Goal: Task Accomplishment & Management: Complete application form

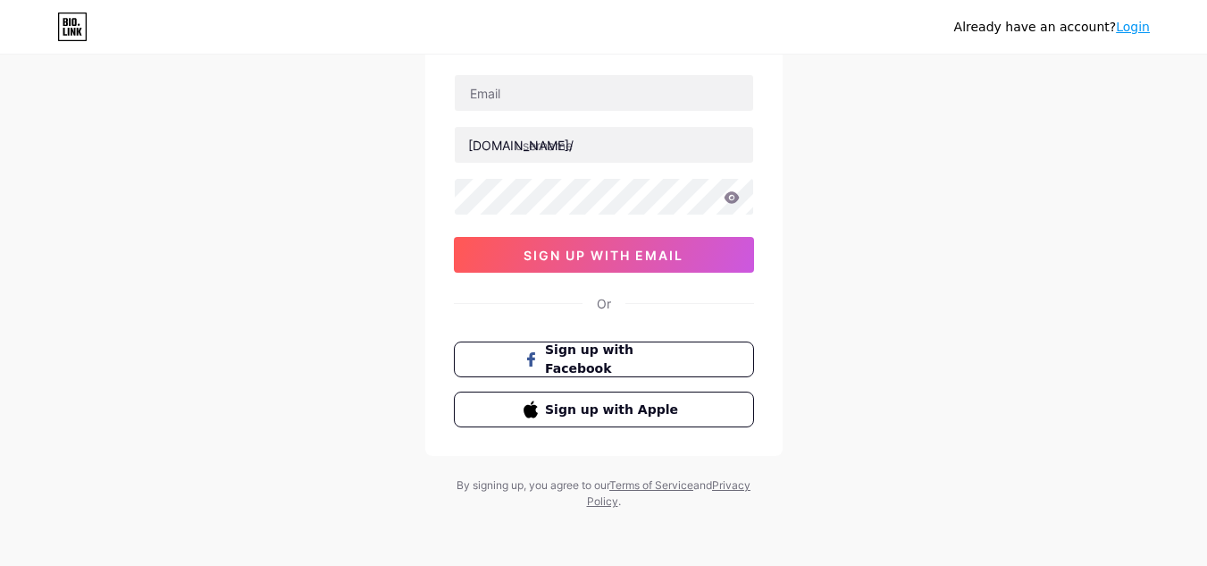
scroll to position [118, 0]
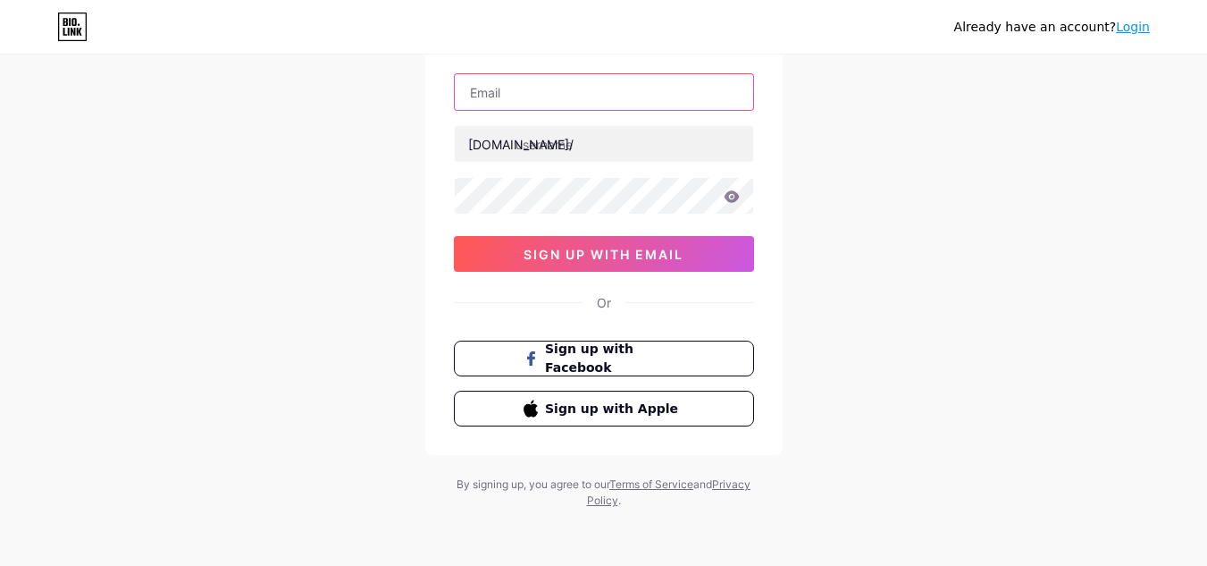
click at [623, 102] on input "text" at bounding box center [604, 92] width 299 height 36
type input "[EMAIL_ADDRESS][DOMAIN_NAME]"
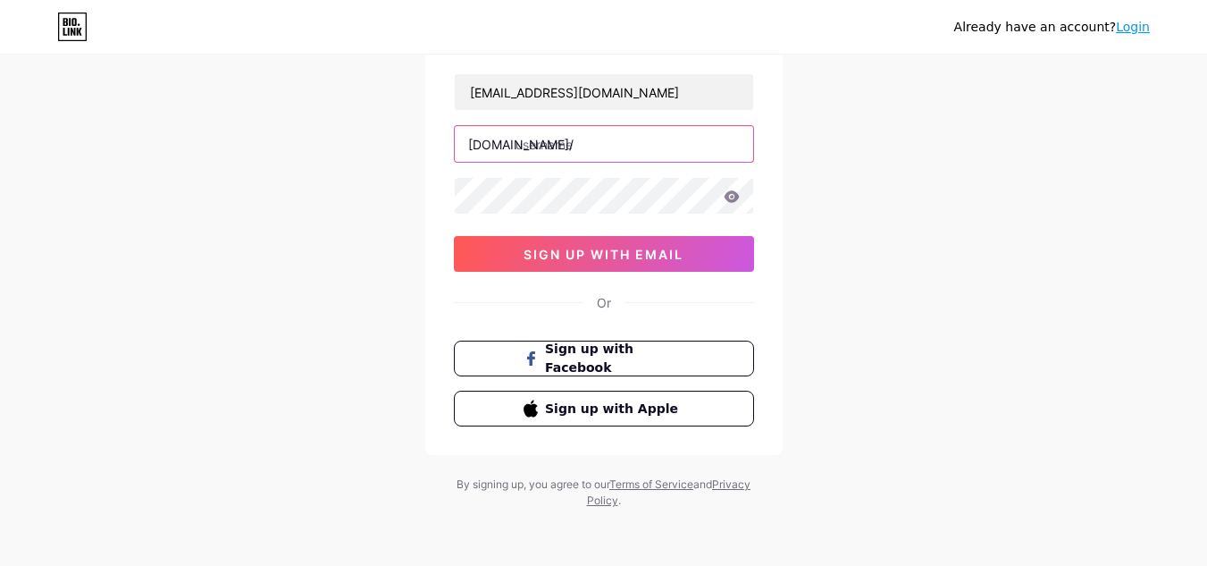
click at [618, 147] on input "text" at bounding box center [604, 144] width 299 height 36
paste input "magistv apk"
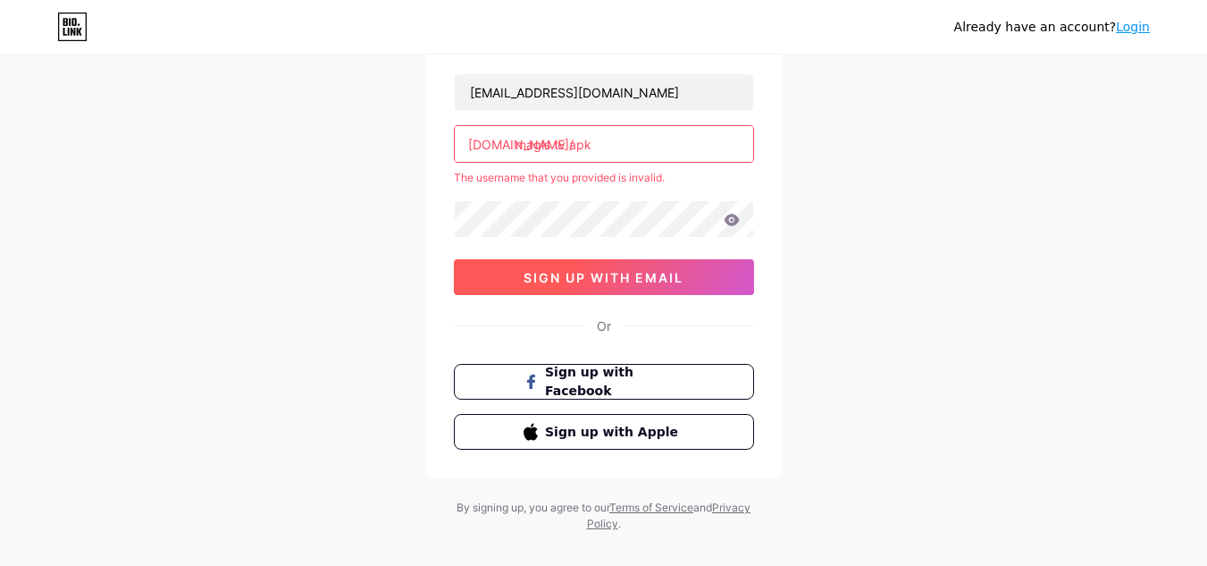
click at [673, 282] on span "sign up with email" at bounding box center [604, 277] width 160 height 15
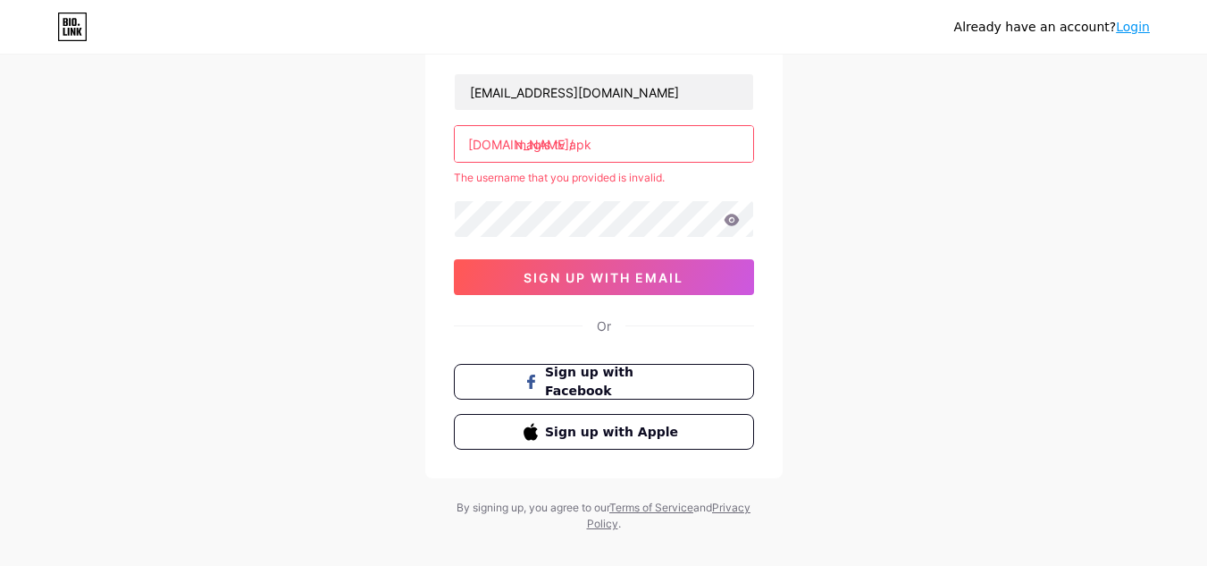
click at [555, 141] on input "magis tv apk" at bounding box center [604, 144] width 299 height 36
click at [606, 147] on input "magistvapk" at bounding box center [604, 144] width 299 height 36
drag, startPoint x: 586, startPoint y: 195, endPoint x: 521, endPoint y: 156, distance: 76.2
click at [521, 156] on input "magistvapk" at bounding box center [604, 144] width 299 height 36
click at [586, 141] on input "magistvapk" at bounding box center [604, 144] width 299 height 36
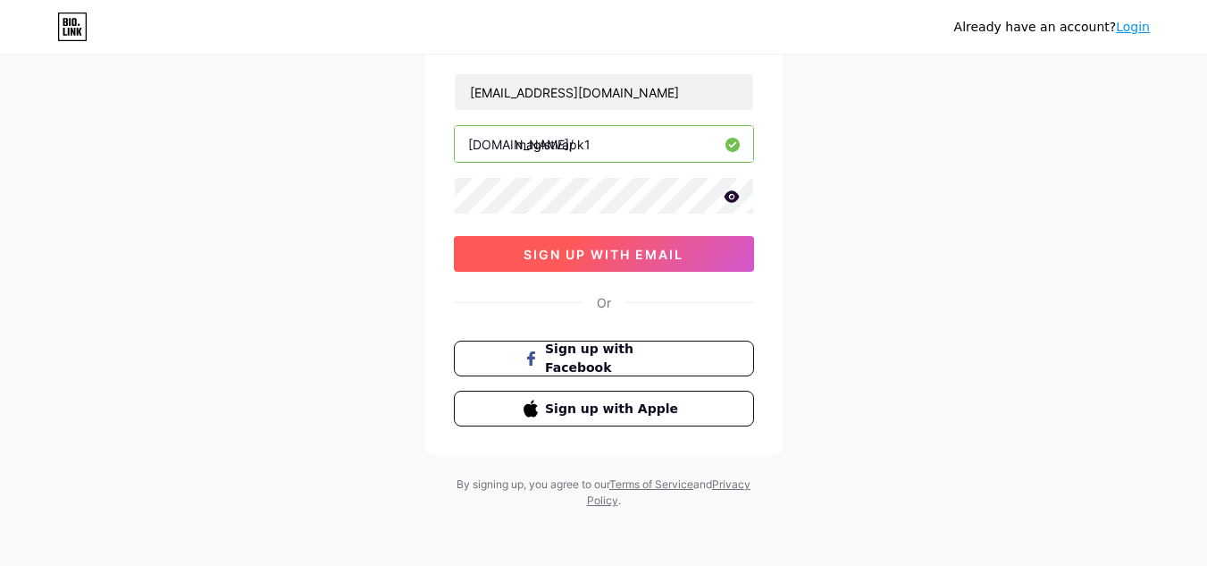
type input "magistvapk1"
click at [530, 254] on span "sign up with email" at bounding box center [604, 254] width 160 height 15
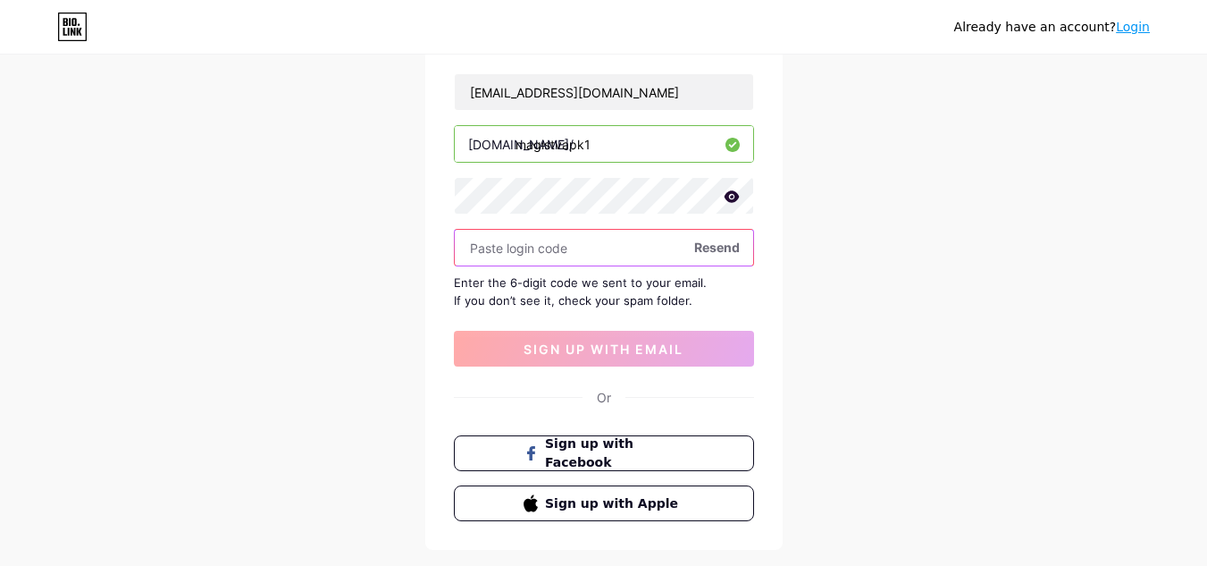
click at [539, 254] on input "text" at bounding box center [604, 248] width 299 height 36
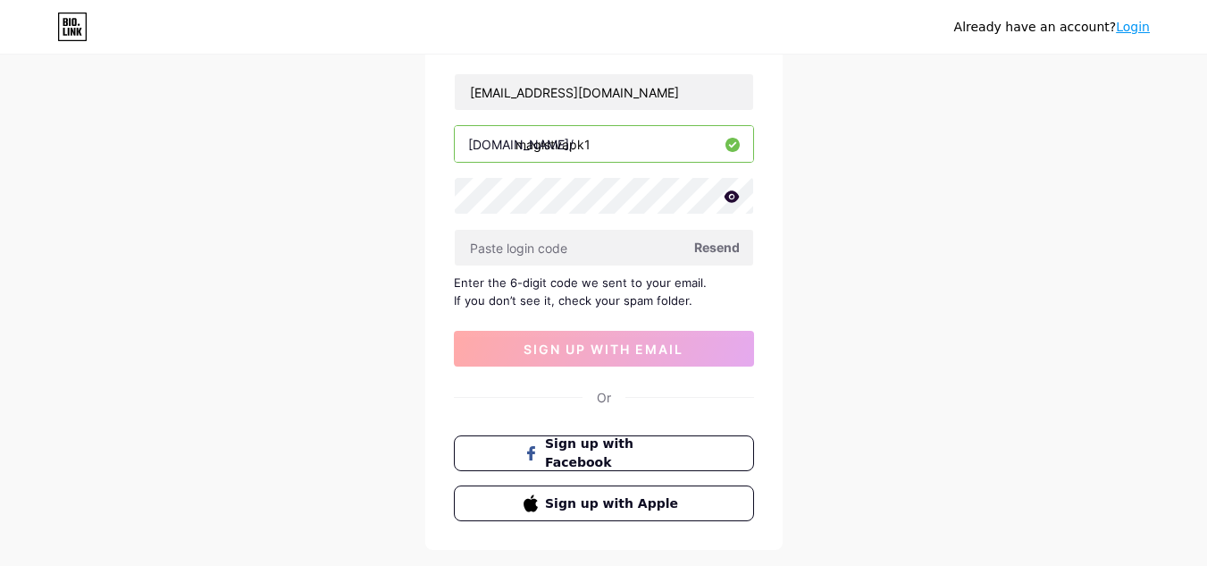
click at [714, 246] on span "Resend" at bounding box center [717, 247] width 46 height 19
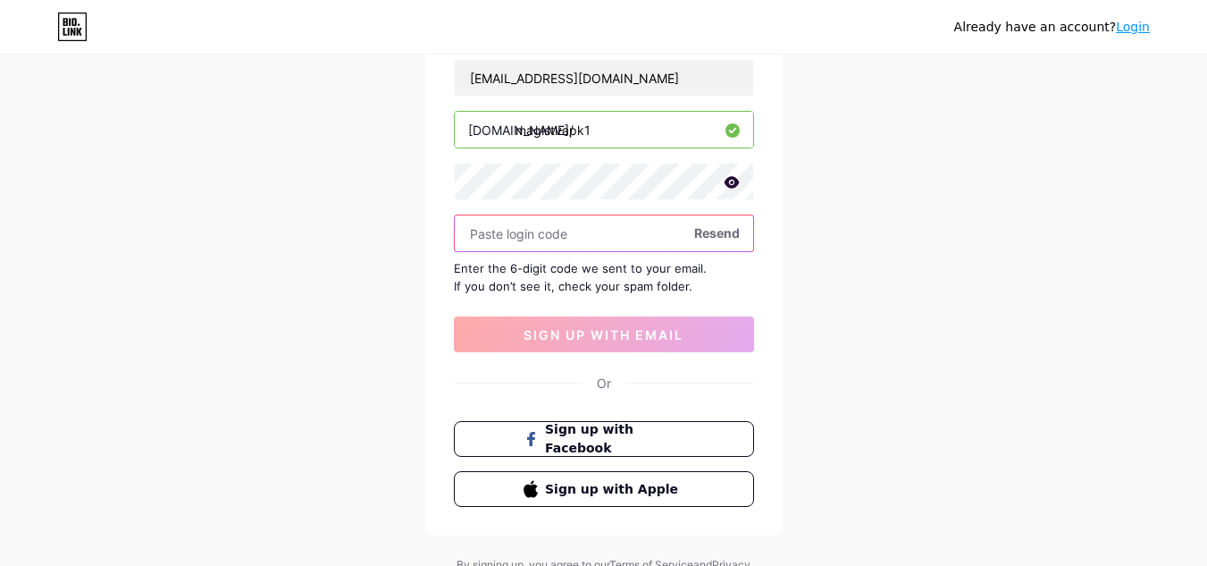
scroll to position [133, 0]
click at [730, 237] on span "Resend" at bounding box center [717, 232] width 46 height 19
click at [674, 235] on input "text" at bounding box center [604, 232] width 299 height 36
click at [699, 232] on span "Resend" at bounding box center [717, 232] width 46 height 19
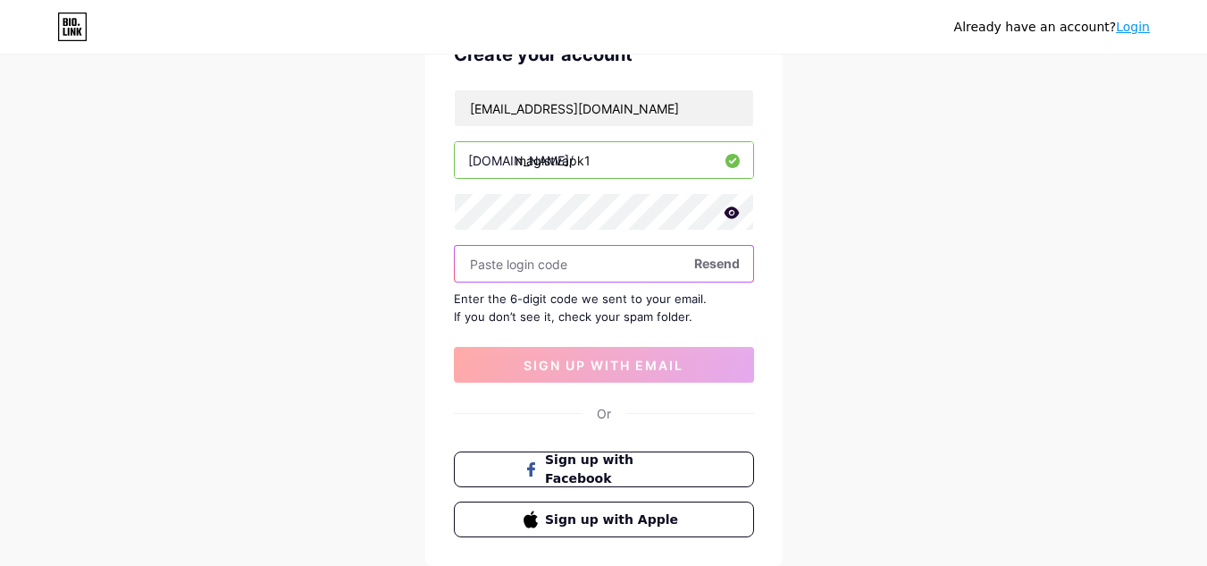
scroll to position [213, 0]
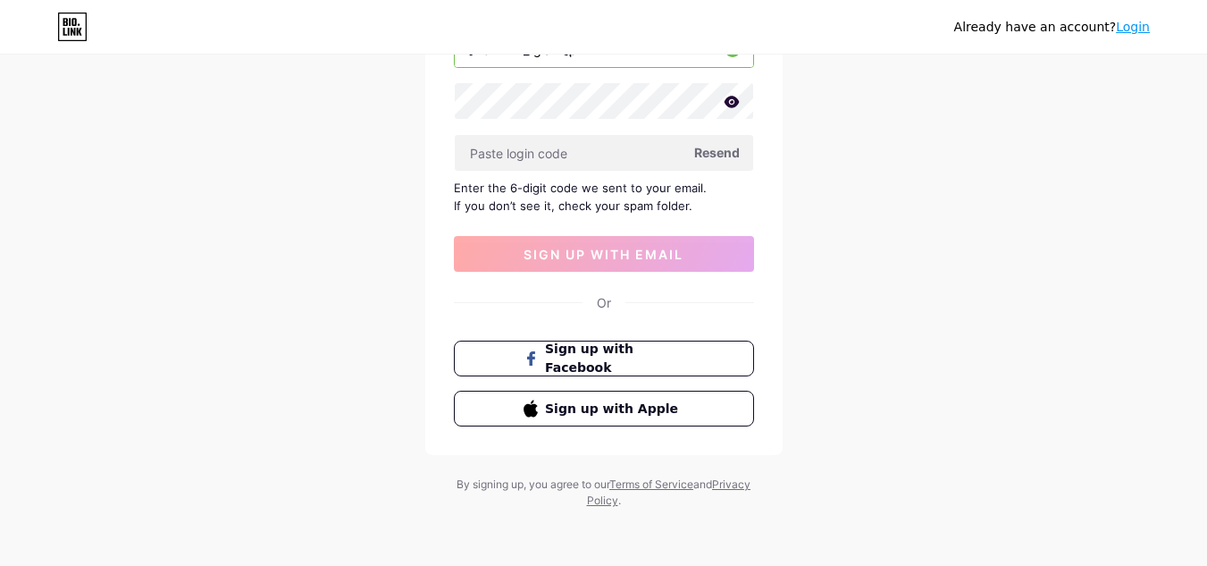
click at [722, 156] on span "Resend" at bounding box center [717, 152] width 46 height 19
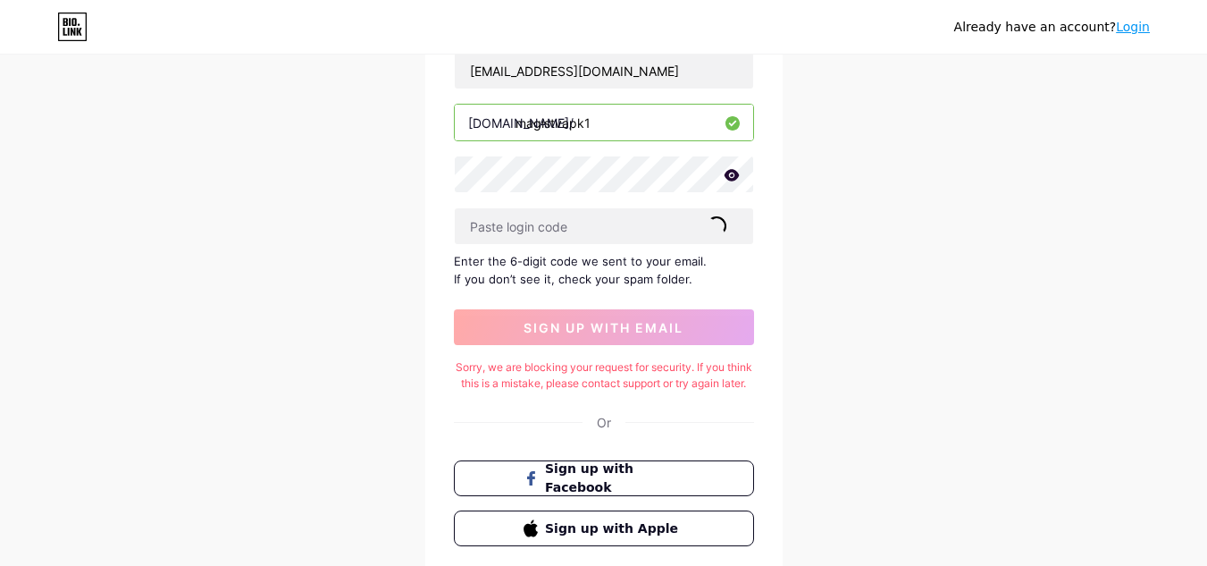
scroll to position [0, 0]
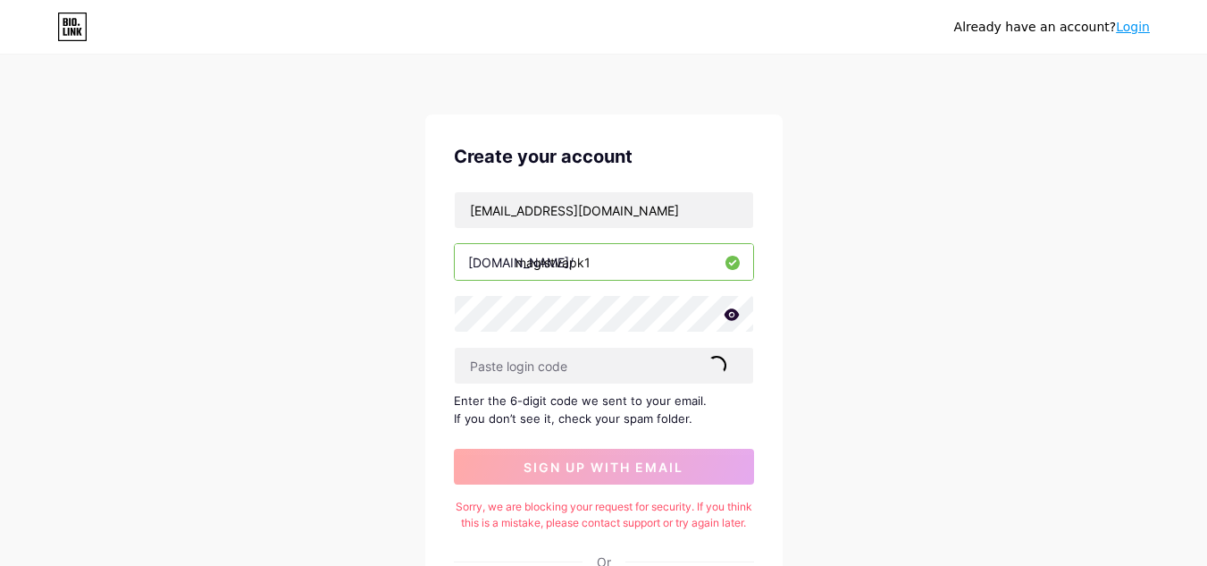
click at [1125, 24] on link "Login" at bounding box center [1133, 27] width 34 height 14
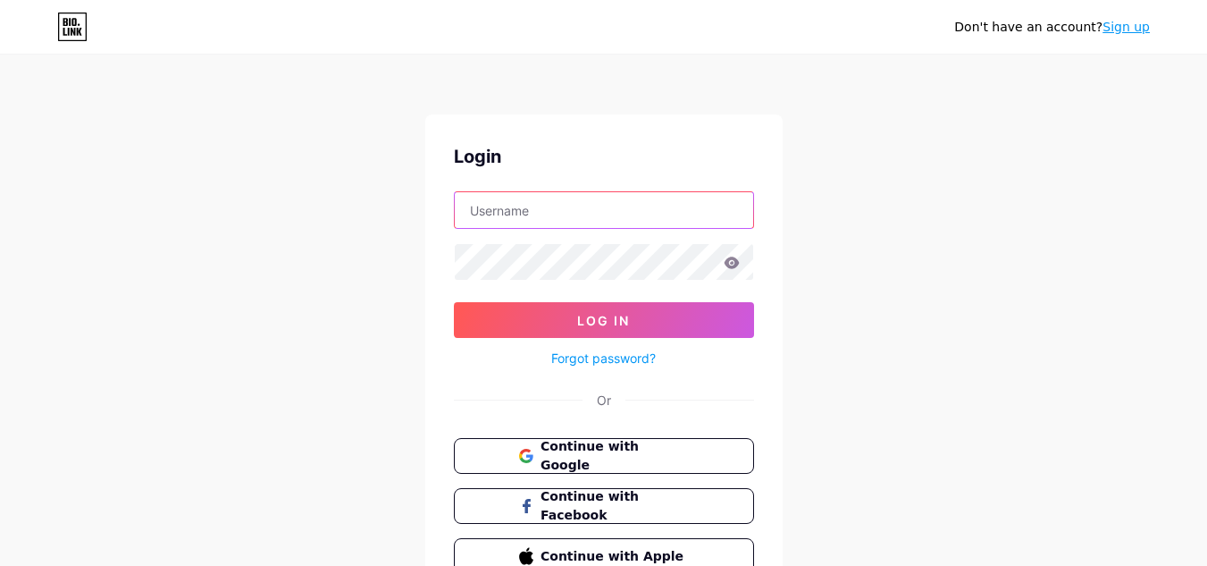
type input "[EMAIL_ADDRESS][DOMAIN_NAME]"
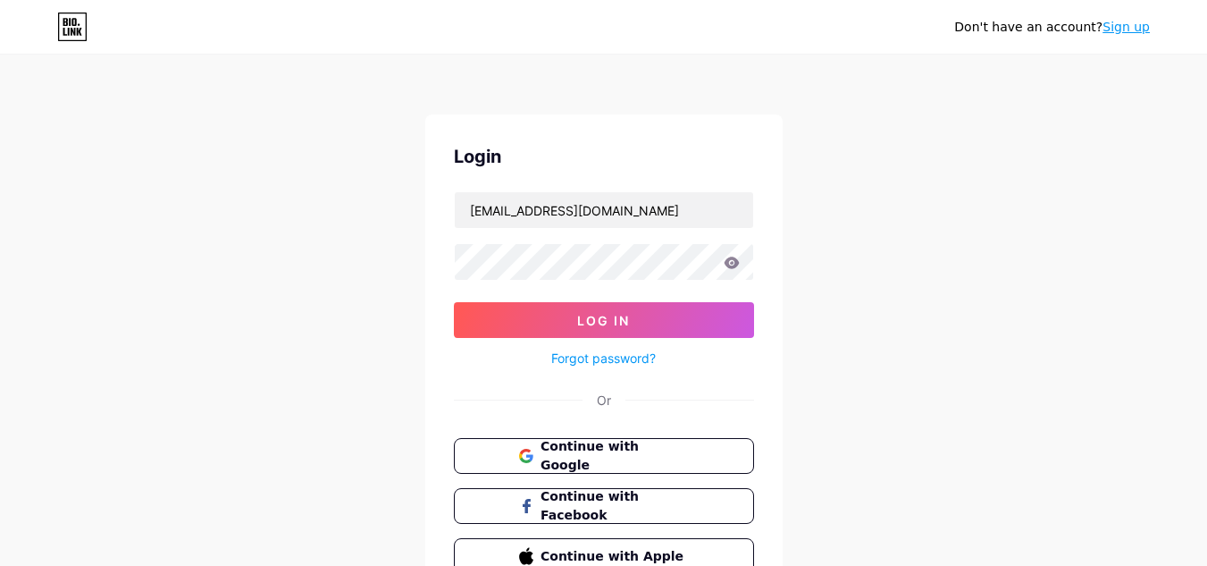
click at [659, 338] on div "Forgot password?" at bounding box center [604, 353] width 300 height 31
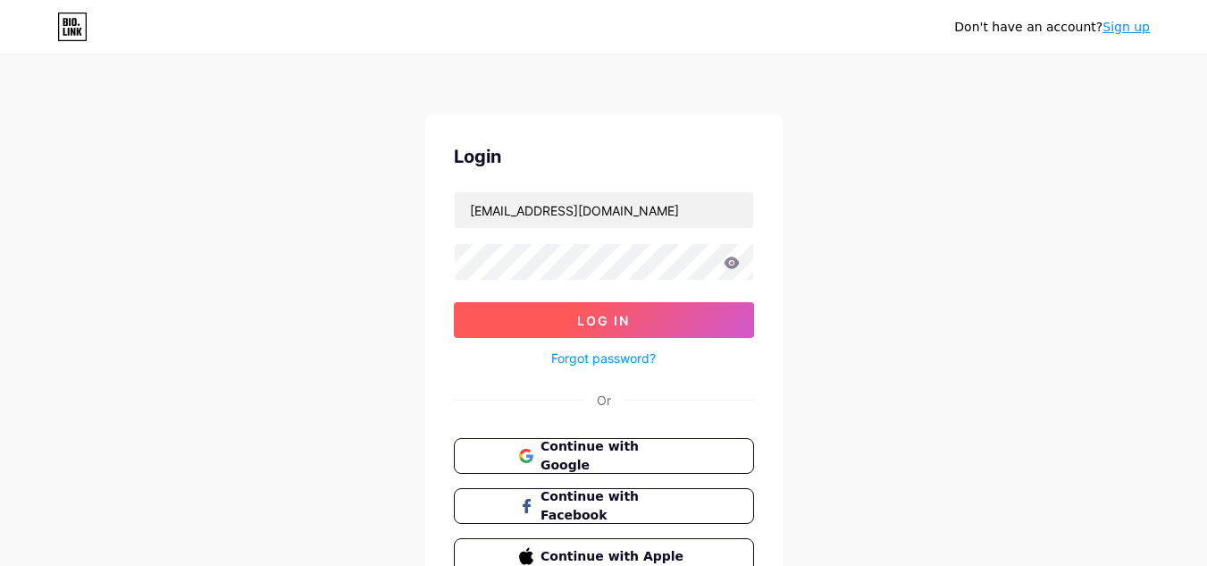
click at [683, 326] on button "Log In" at bounding box center [604, 320] width 300 height 36
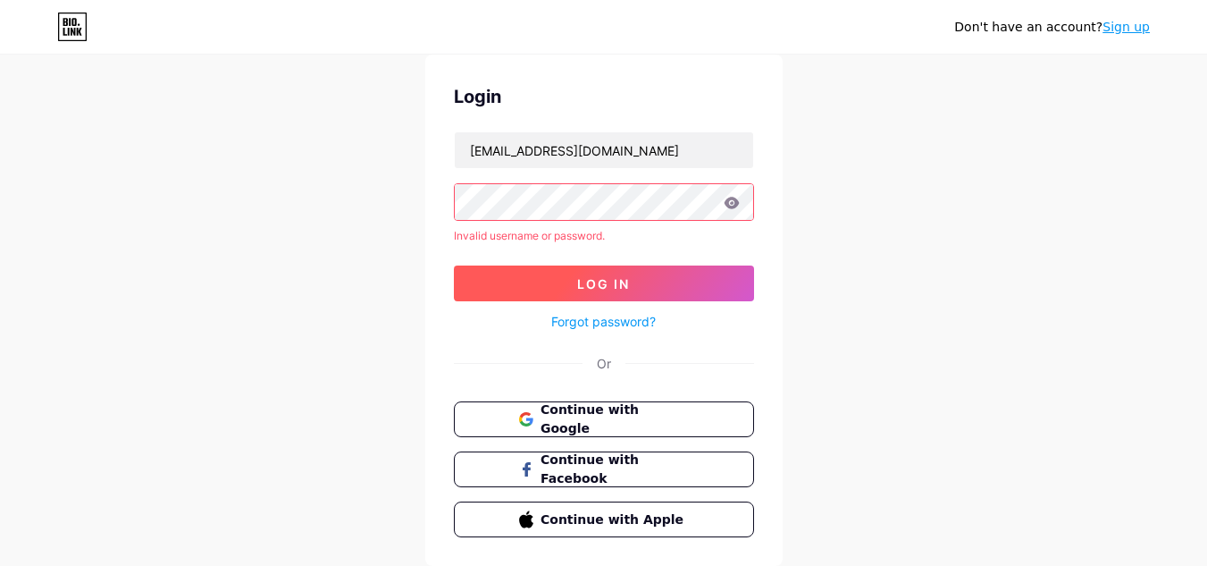
scroll to position [116, 0]
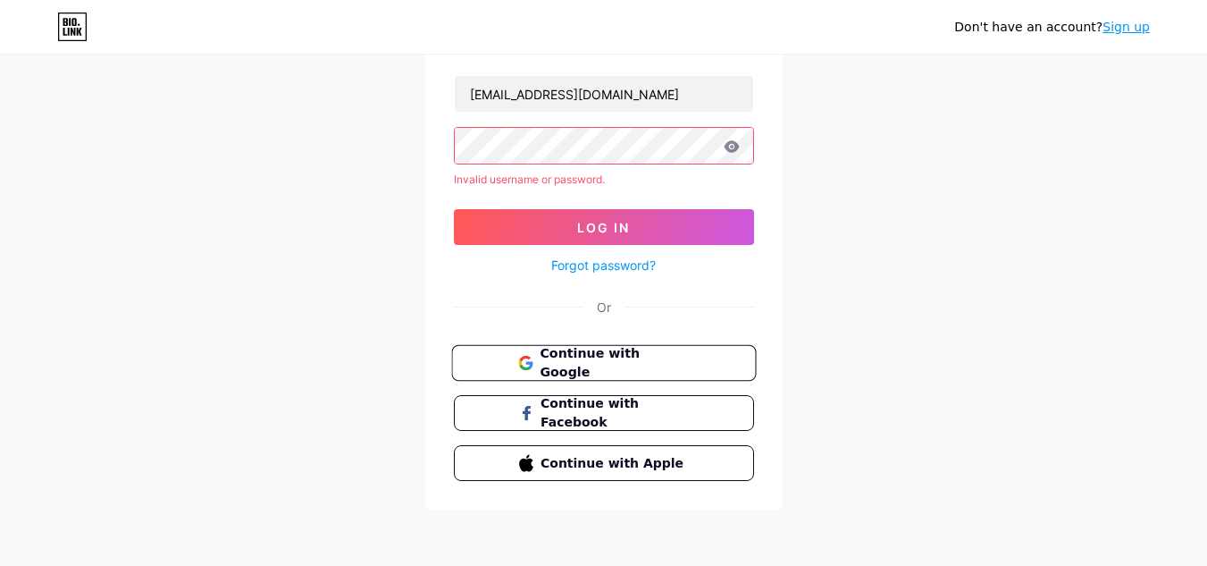
click at [603, 359] on span "Continue with Google" at bounding box center [614, 363] width 149 height 38
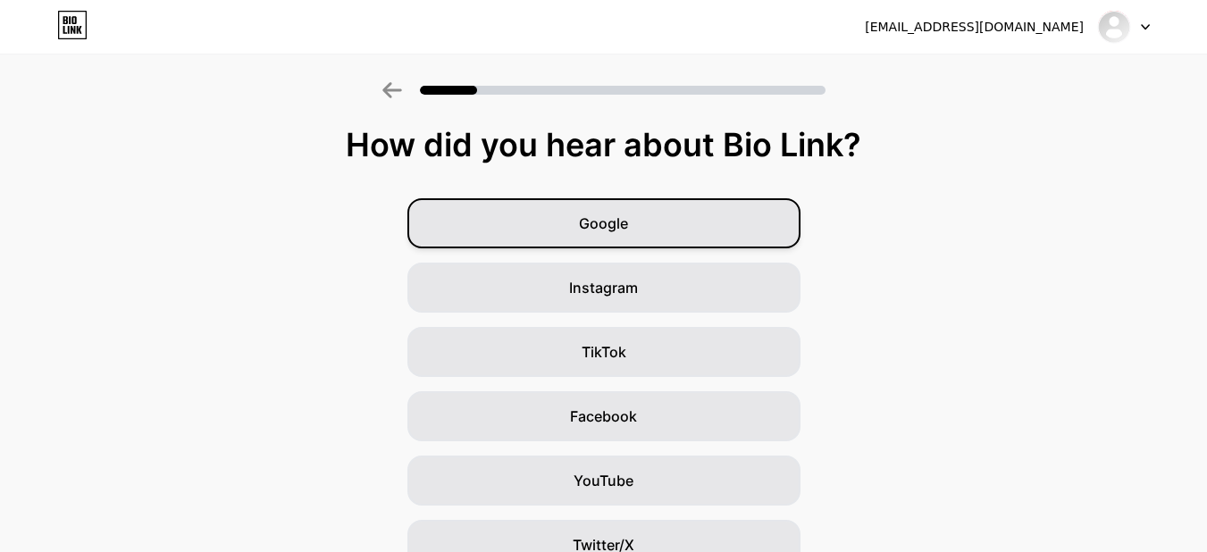
click at [572, 241] on div "Google" at bounding box center [604, 223] width 393 height 50
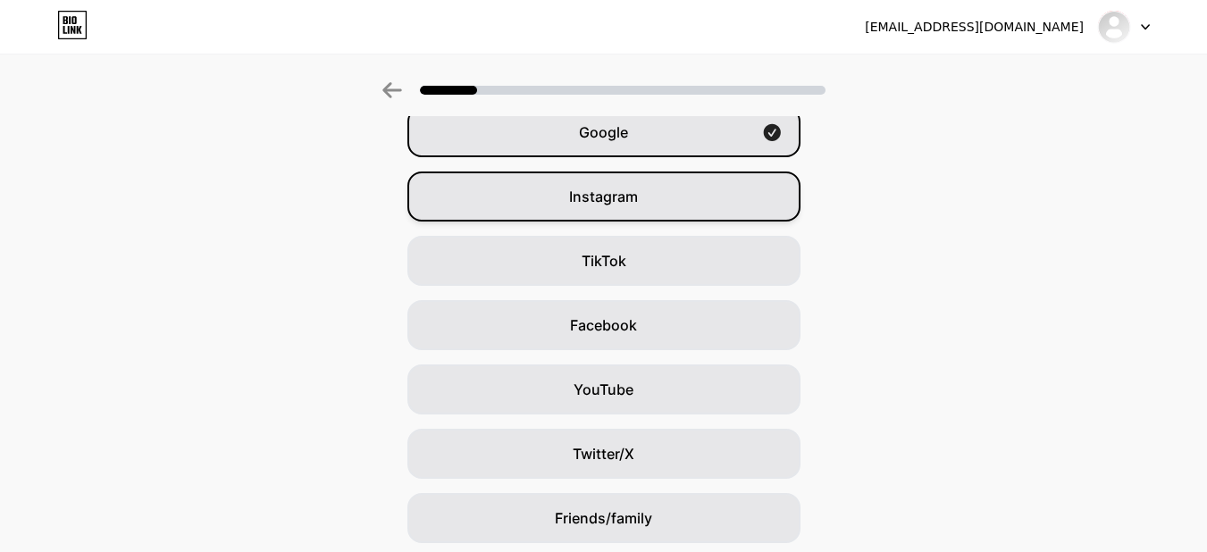
scroll to position [3, 0]
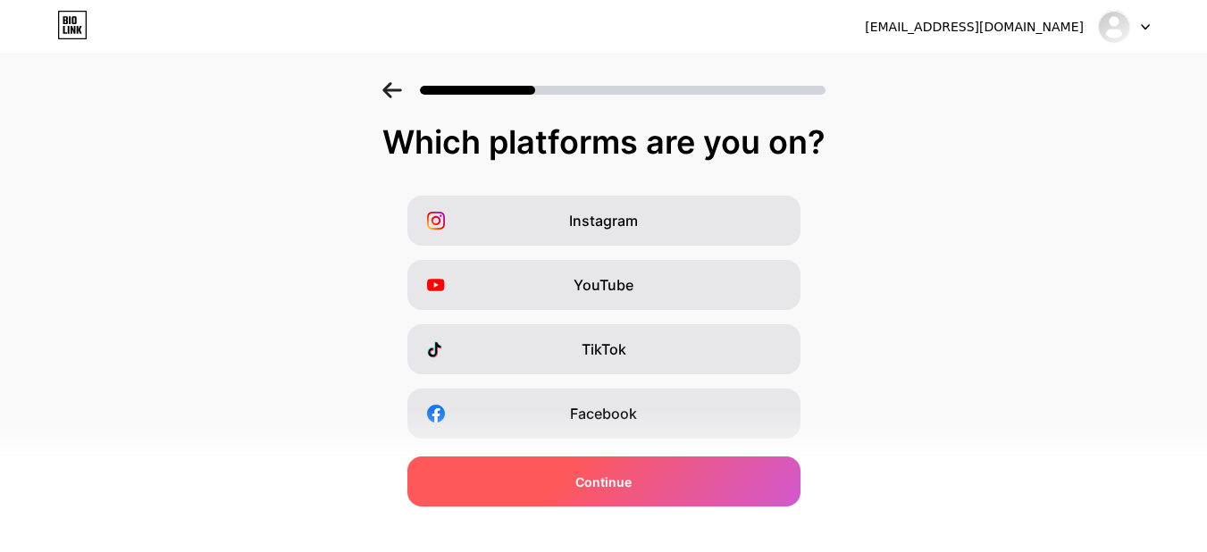
click at [643, 479] on div "Continue" at bounding box center [604, 482] width 393 height 50
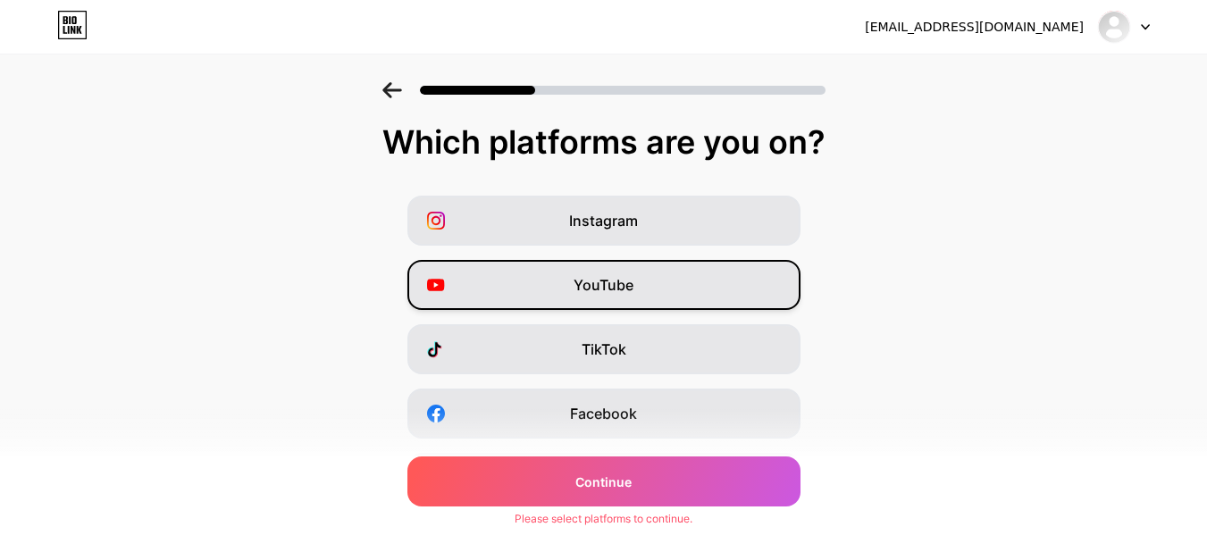
scroll to position [0, 0]
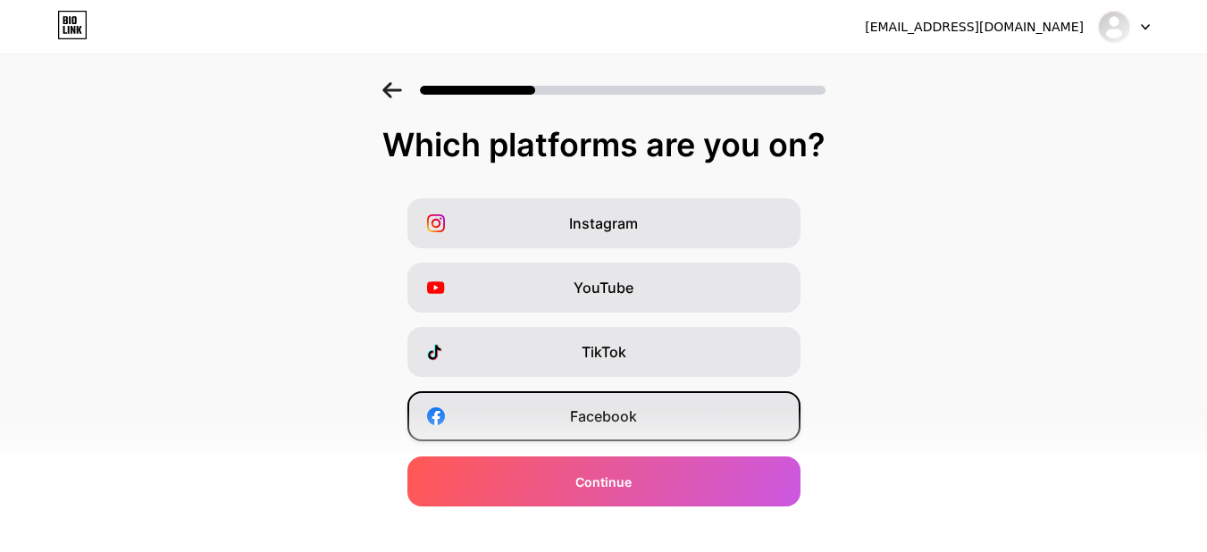
click at [618, 425] on span "Facebook" at bounding box center [603, 416] width 67 height 21
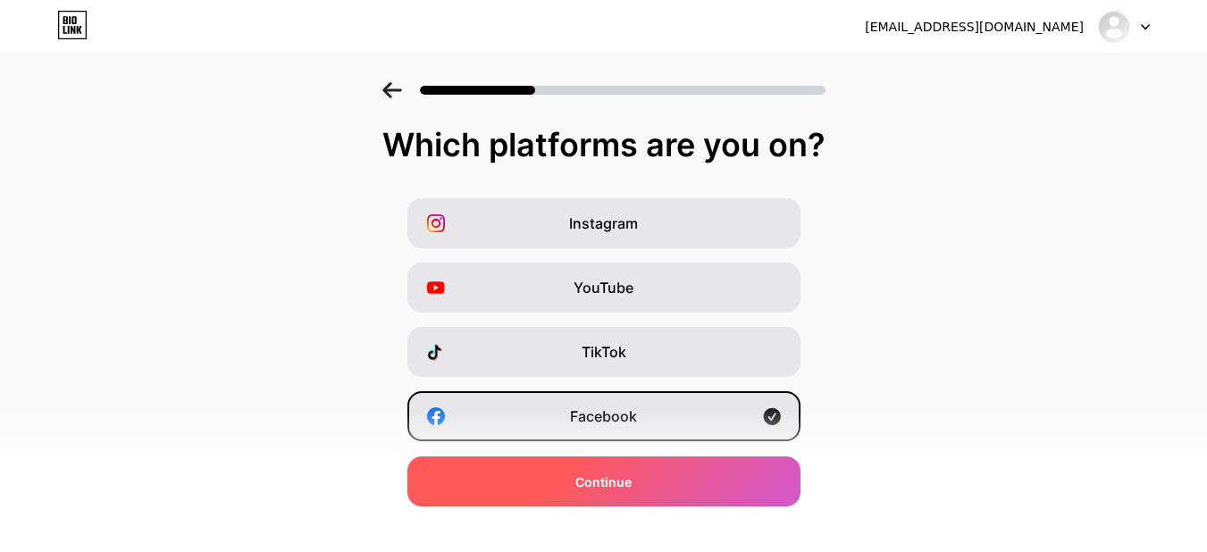
click at [617, 479] on span "Continue" at bounding box center [604, 482] width 56 height 19
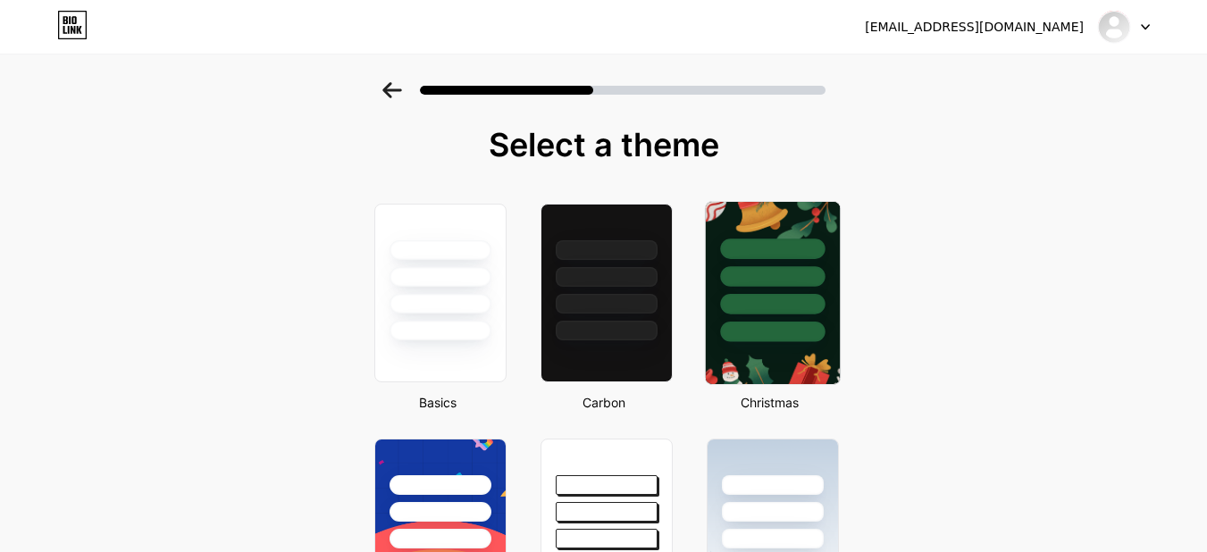
click at [770, 280] on div at bounding box center [772, 276] width 105 height 21
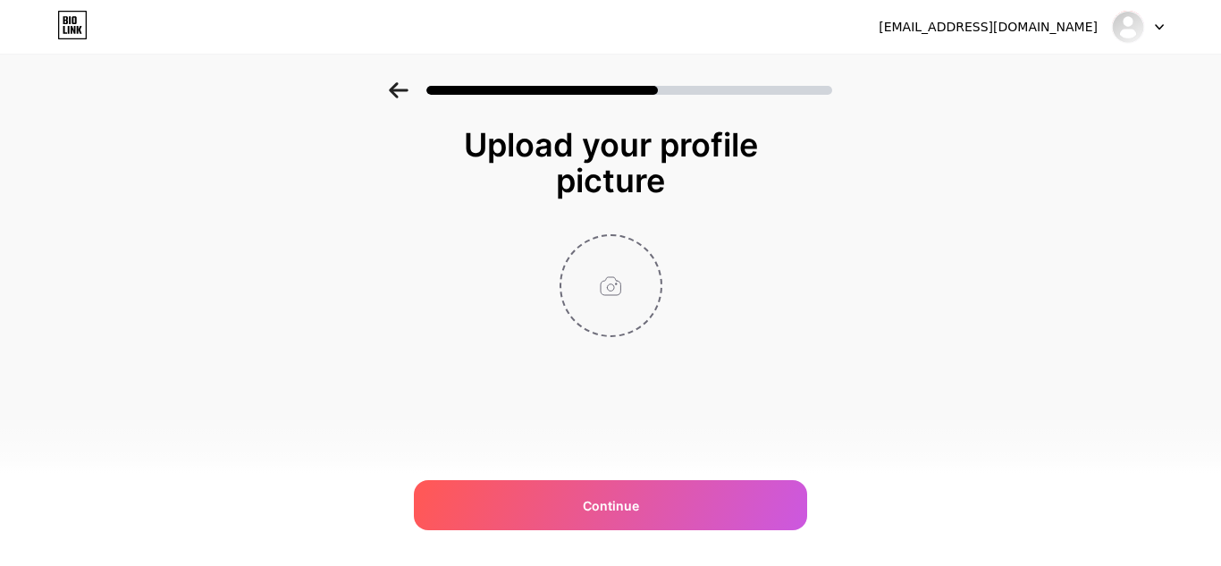
click at [618, 276] on input "file" at bounding box center [610, 285] width 99 height 99
type input "C:\fakepath\531-150x150.jpg"
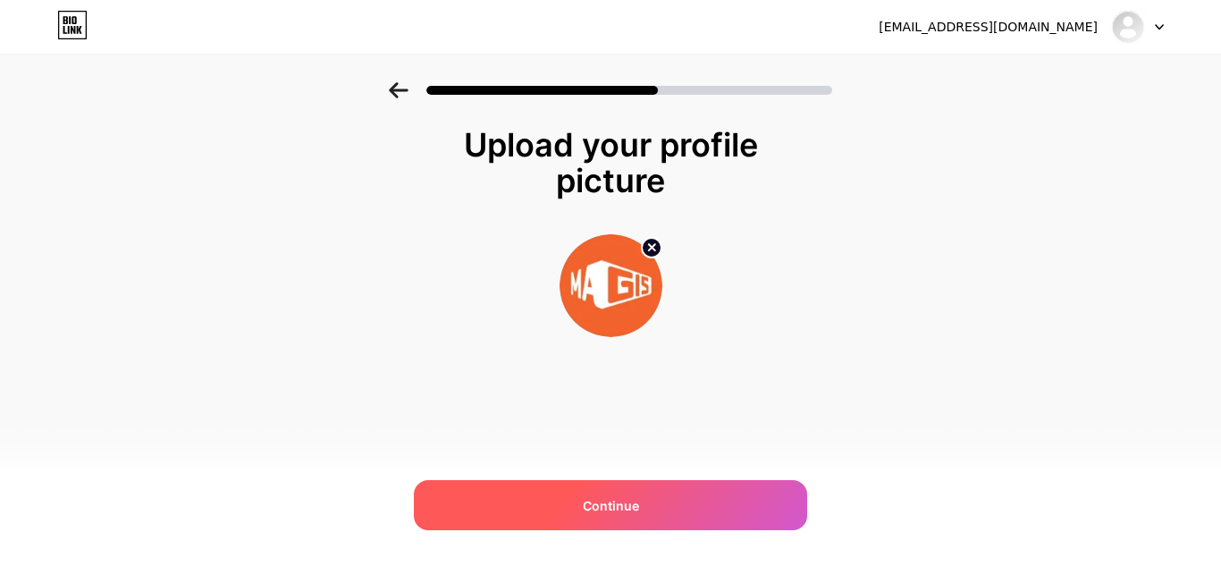
click at [619, 497] on span "Continue" at bounding box center [611, 505] width 56 height 19
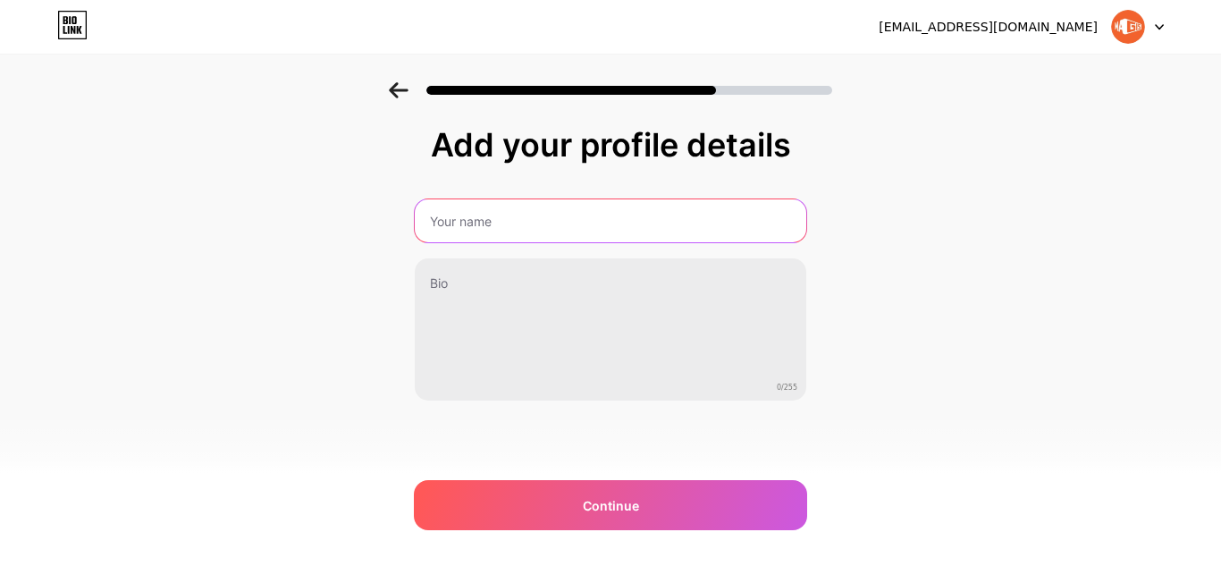
click at [524, 215] on input "text" at bounding box center [610, 220] width 391 height 43
type input "Magis TV APK"
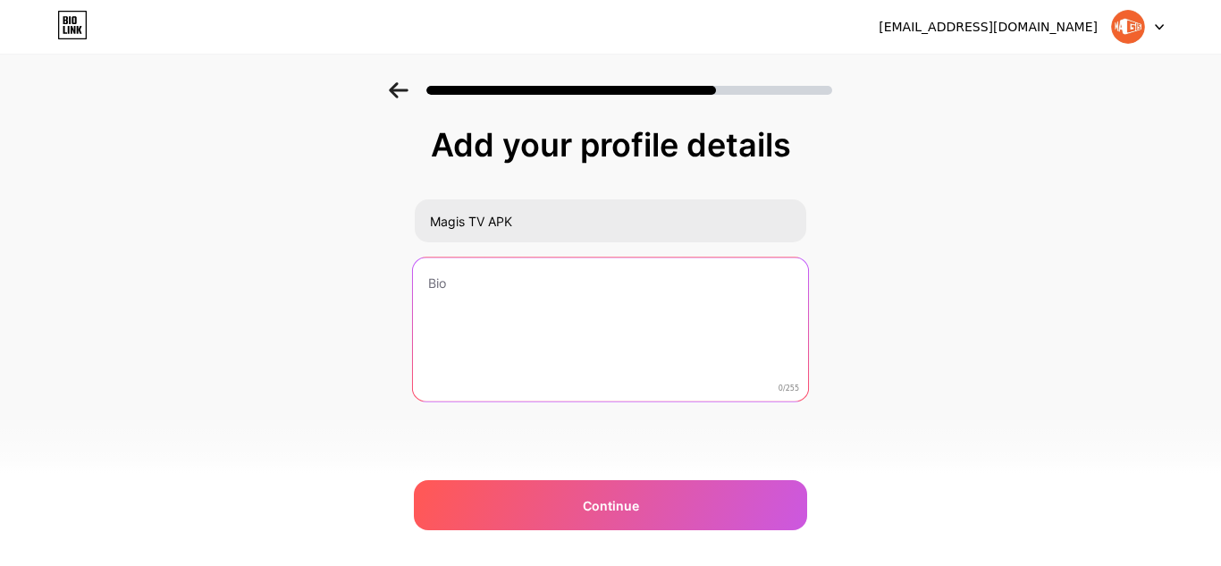
click at [519, 293] on textarea at bounding box center [610, 330] width 395 height 146
paste textarea "Magis TV APK is a streaming app that offers TV shows, movies, entertainment, an…"
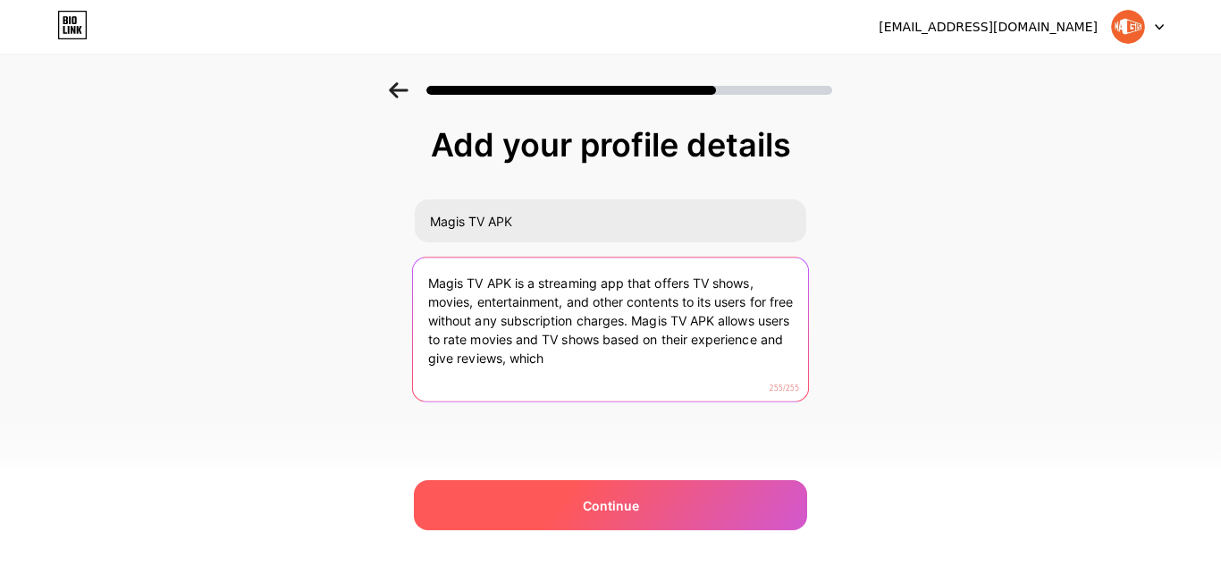
type textarea "Magis TV APK is a streaming app that offers TV shows, movies, entertainment, an…"
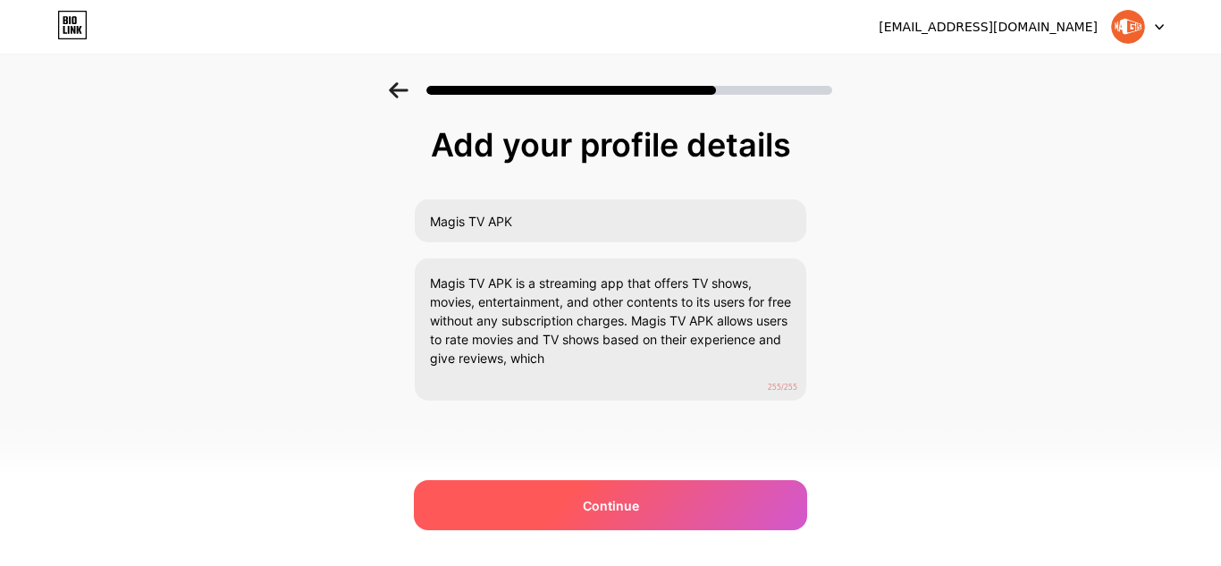
click at [669, 511] on div "Continue" at bounding box center [610, 505] width 393 height 50
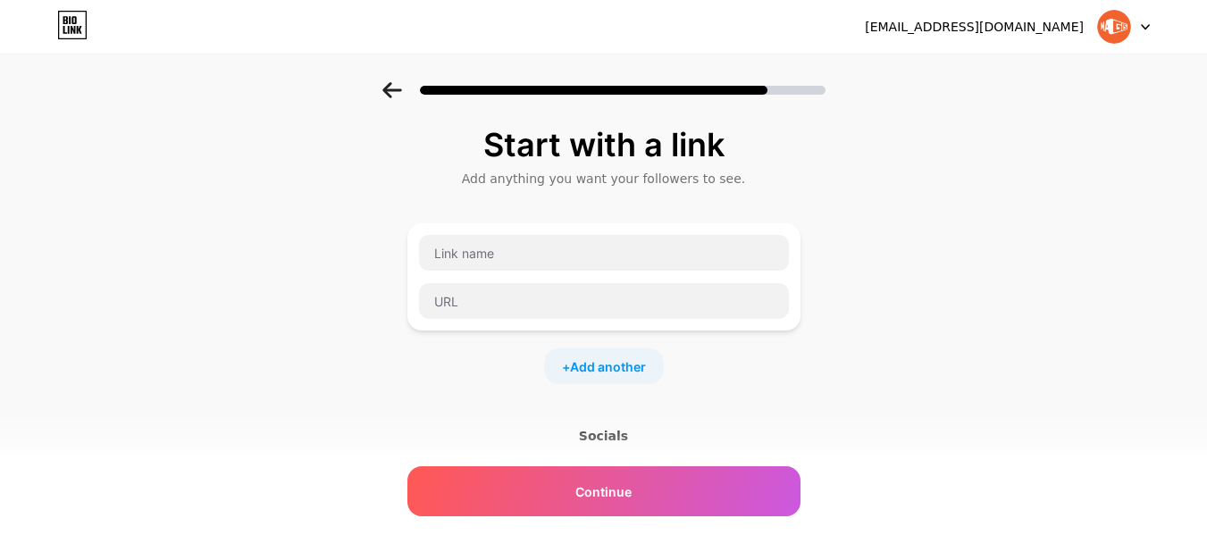
click at [556, 271] on div at bounding box center [604, 253] width 372 height 38
click at [550, 259] on input "text" at bounding box center [604, 253] width 370 height 36
paste input "Magis TV"
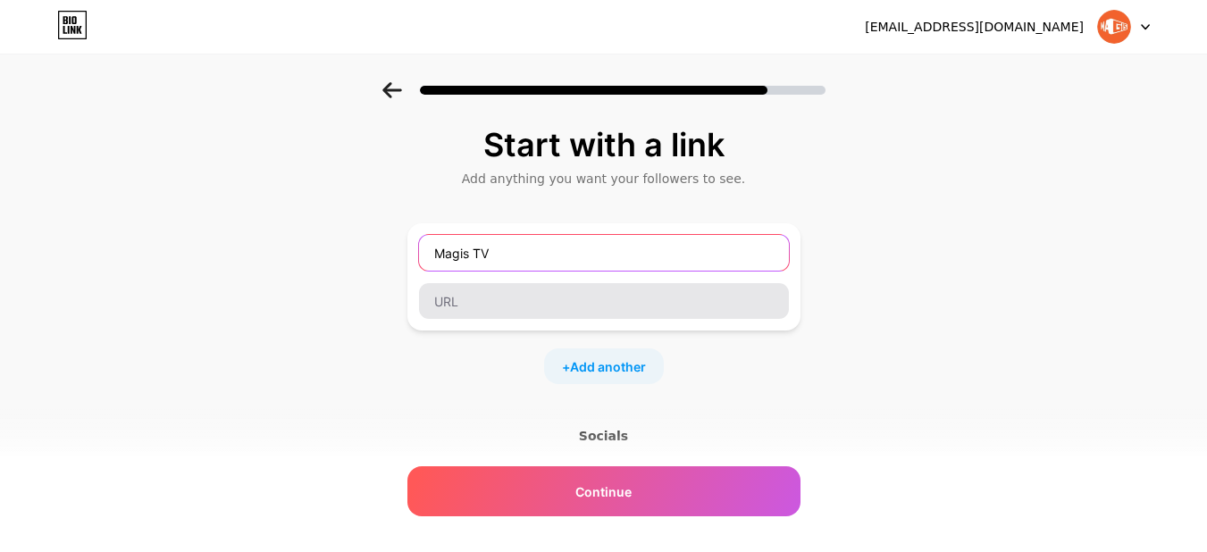
type input "Magis TV"
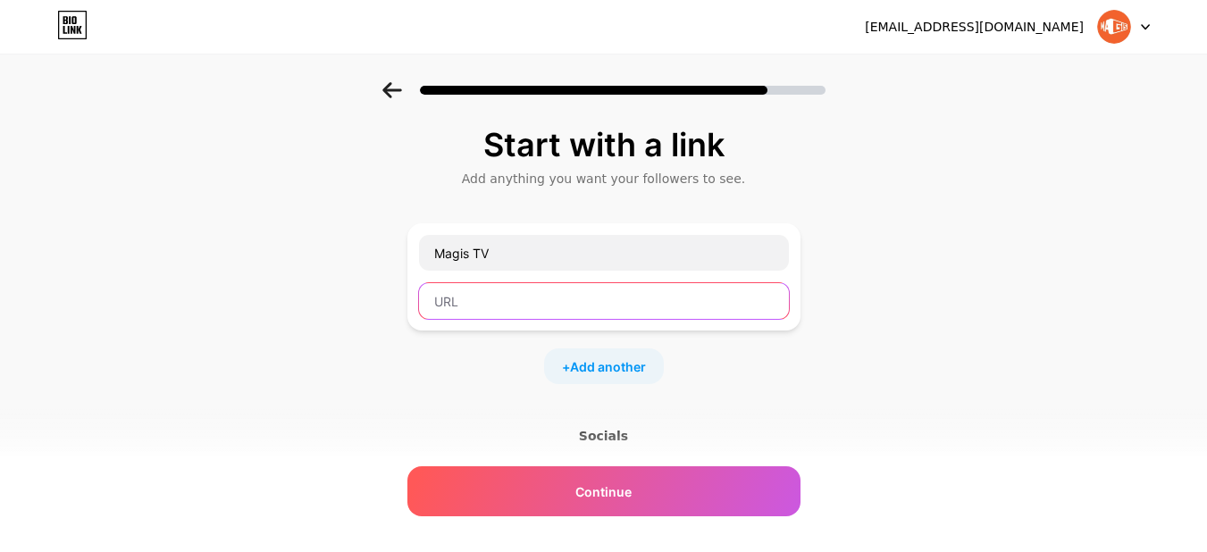
click at [532, 303] on input "text" at bounding box center [604, 301] width 370 height 36
paste input "https://magistvapps.net/"
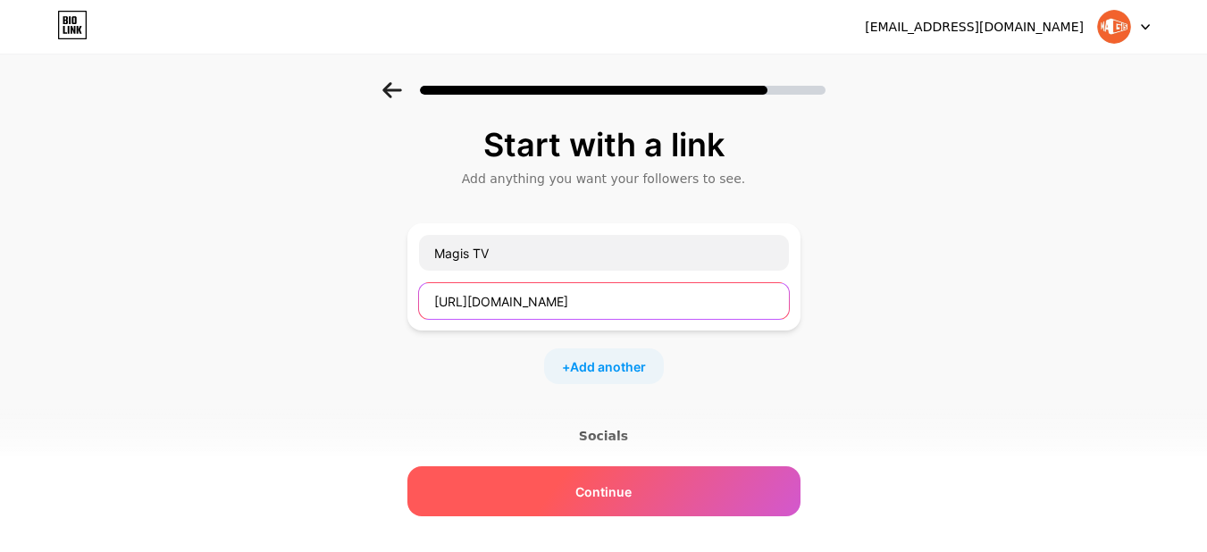
type input "https://magistvapps.net/"
click at [669, 475] on div "Continue" at bounding box center [604, 492] width 393 height 50
click at [665, 494] on div "Continue" at bounding box center [604, 492] width 393 height 50
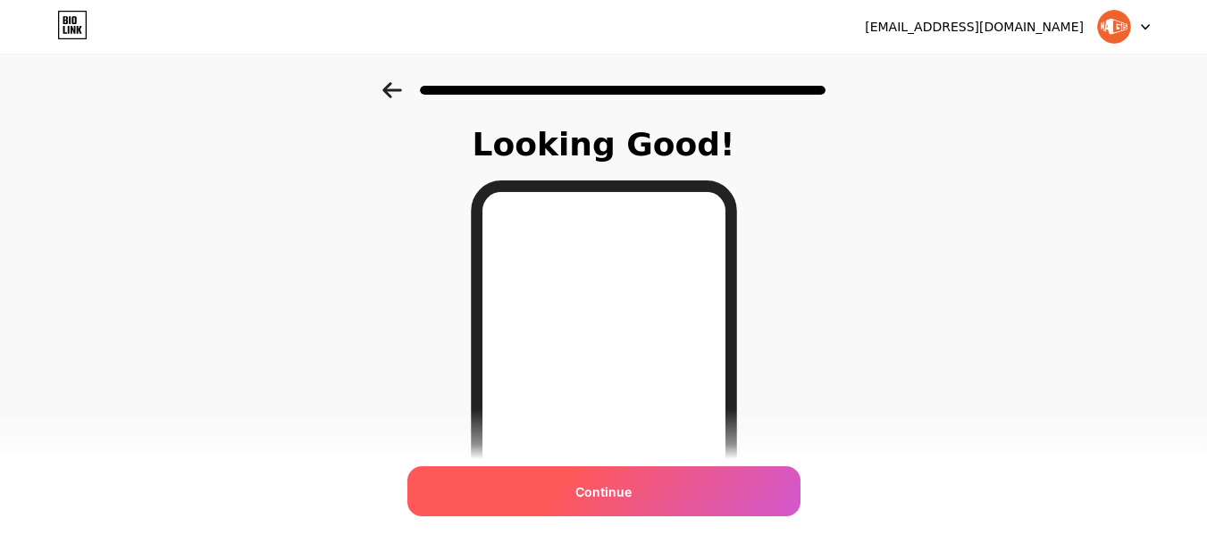
scroll to position [346, 0]
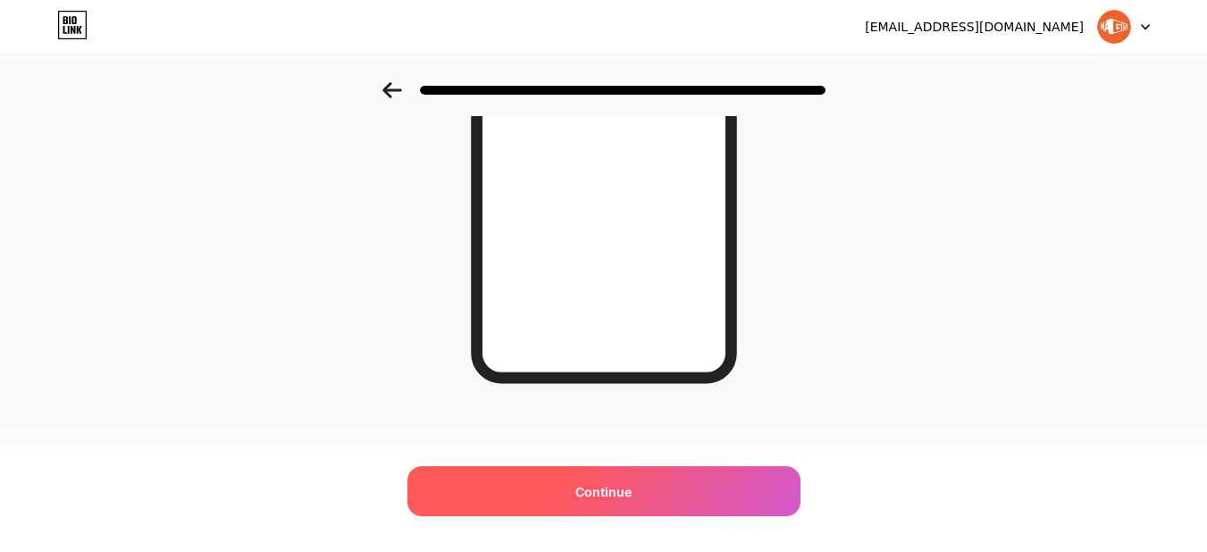
click at [616, 495] on span "Continue" at bounding box center [604, 492] width 56 height 19
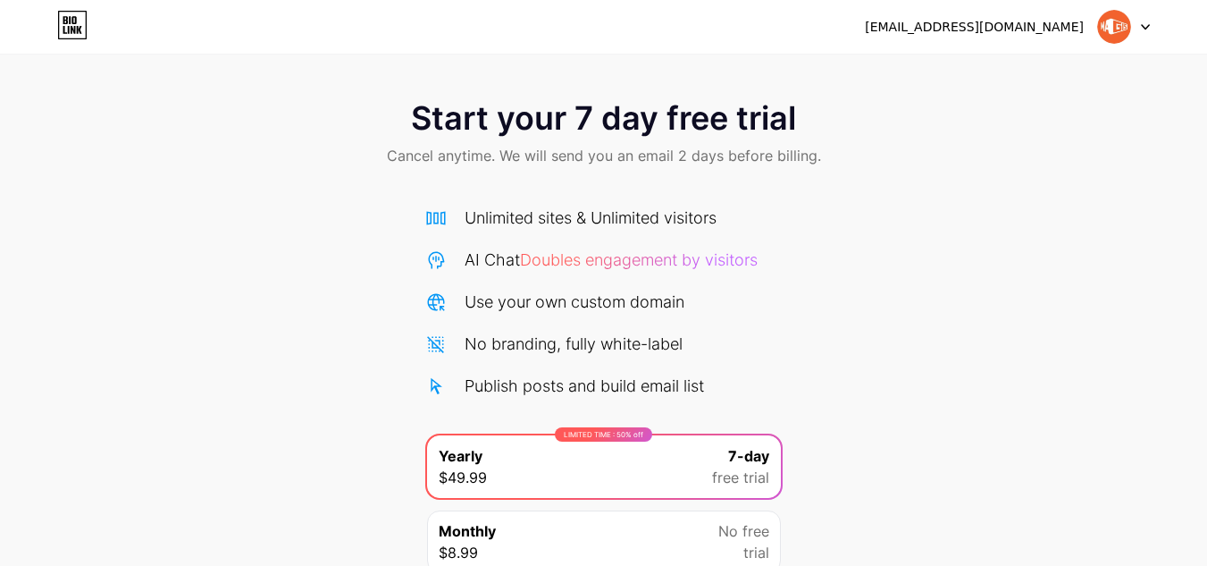
click at [1100, 28] on img at bounding box center [1115, 27] width 34 height 34
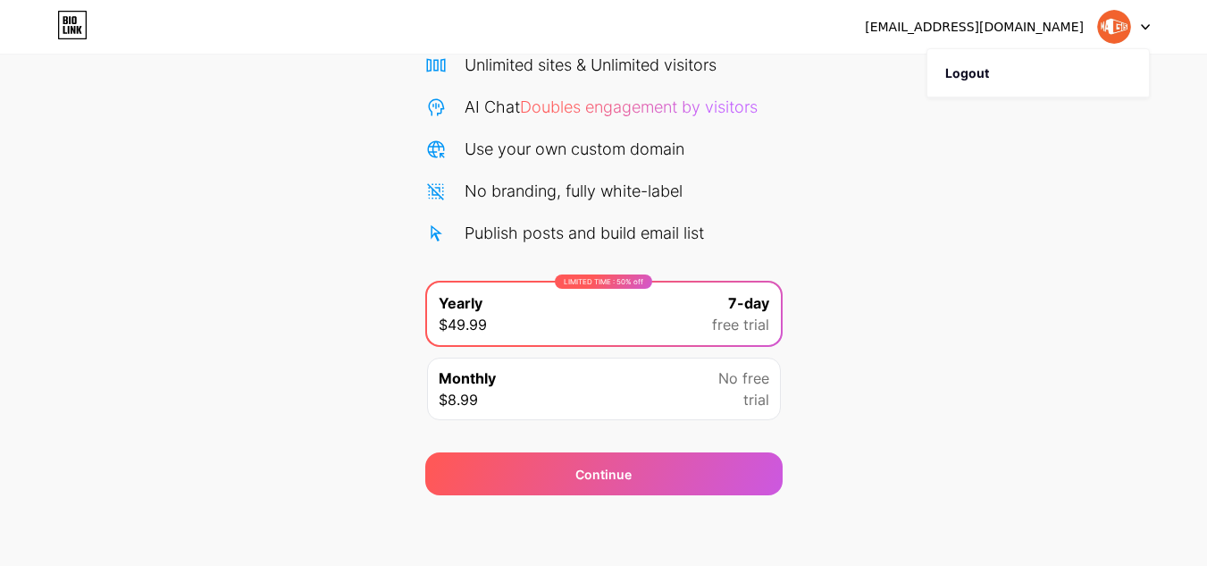
scroll to position [154, 0]
click at [634, 393] on div "Monthly $8.99 No free trial" at bounding box center [604, 388] width 354 height 63
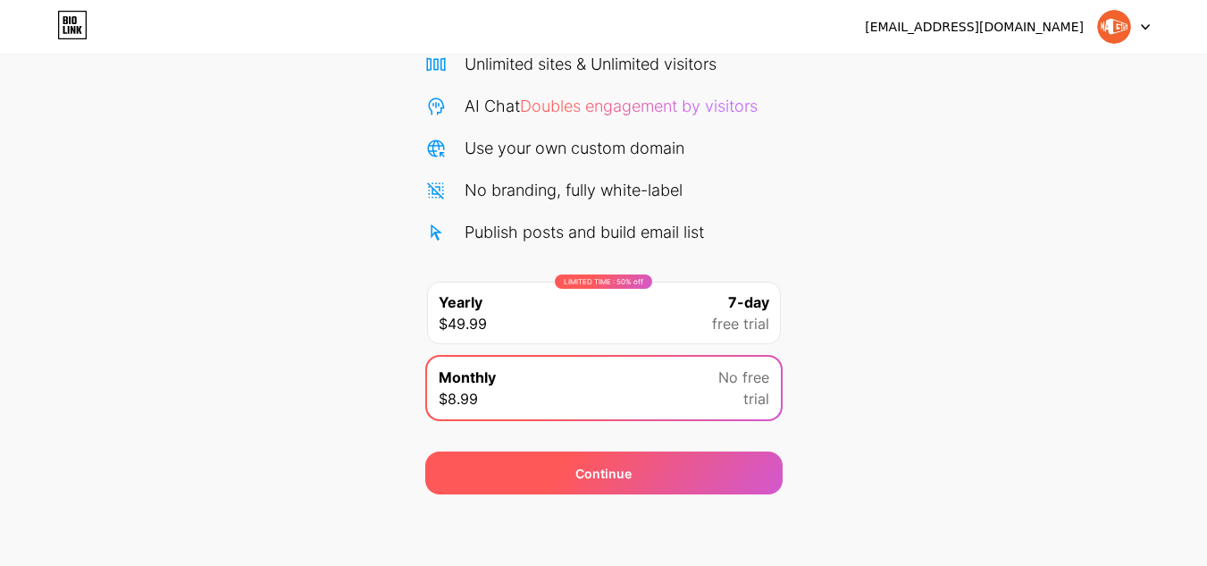
click at [606, 480] on div "Continue" at bounding box center [604, 473] width 56 height 19
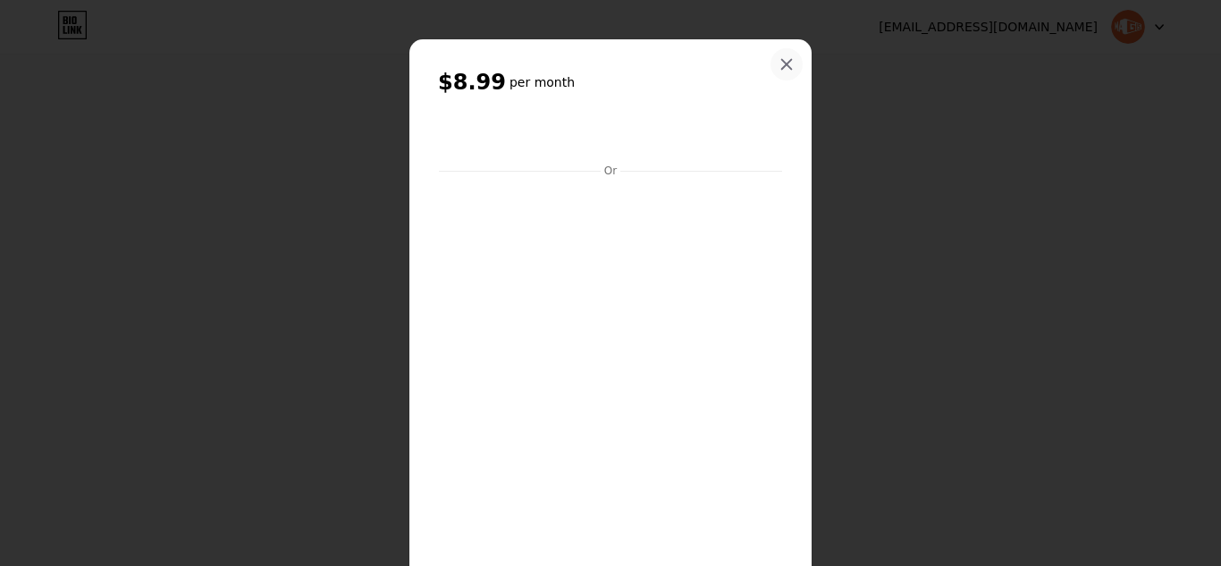
click at [779, 67] on icon at bounding box center [786, 64] width 14 height 14
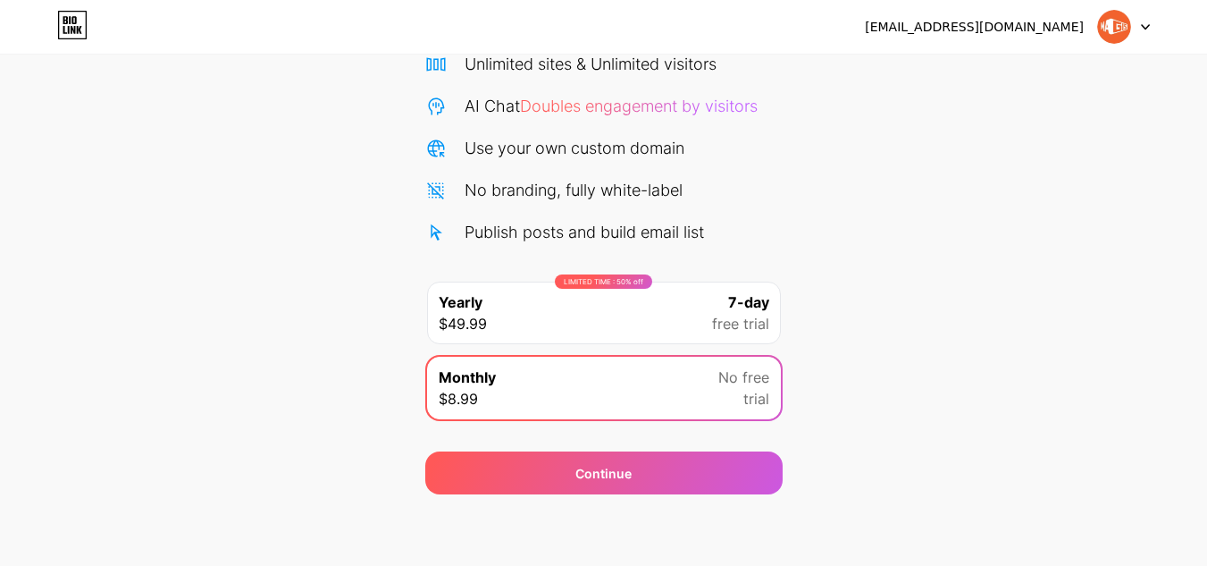
click at [1119, 16] on img at bounding box center [1115, 27] width 34 height 34
